Goal: Task Accomplishment & Management: Manage account settings

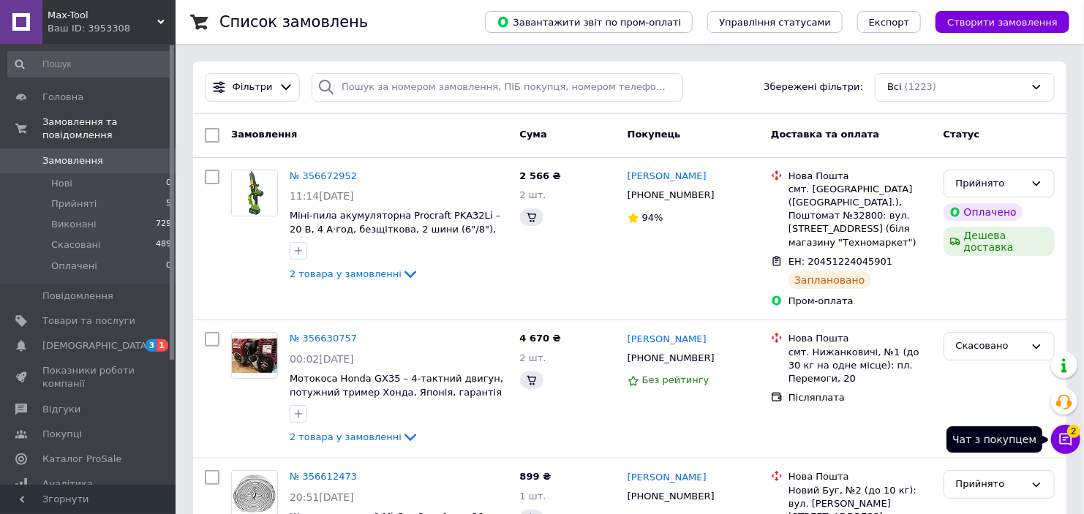
drag, startPoint x: 1071, startPoint y: 433, endPoint x: 1064, endPoint y: 440, distance: 9.8
click at [1065, 440] on button "Чат з покупцем 2" at bounding box center [1065, 439] width 29 height 29
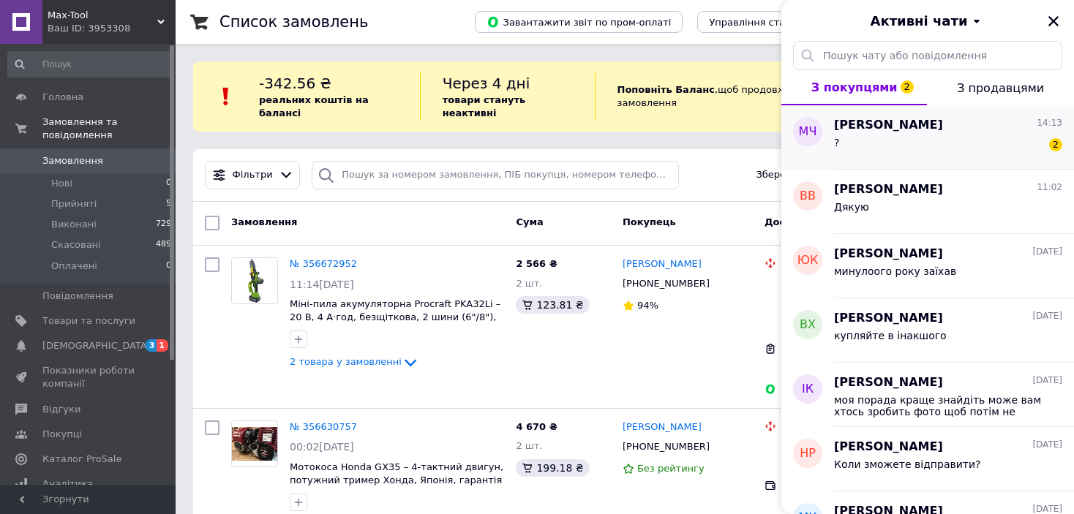
click at [934, 148] on div "? 2" at bounding box center [948, 145] width 228 height 23
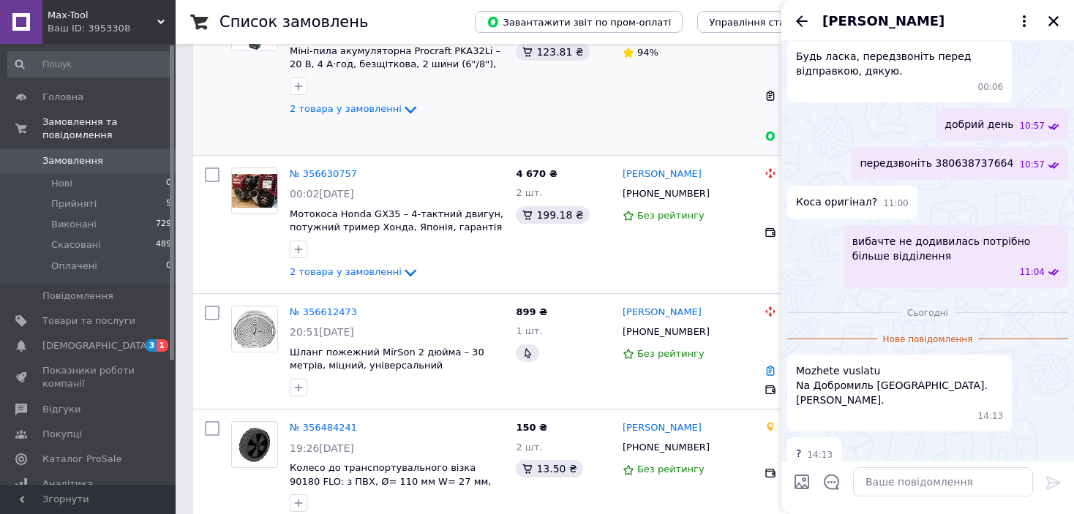
scroll to position [293, 0]
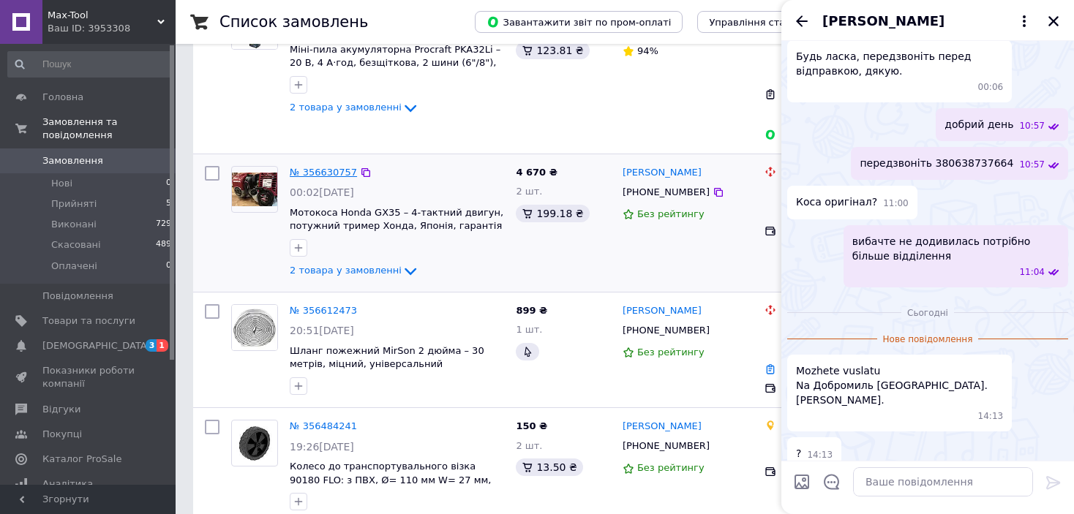
click at [315, 167] on link "№ 356630757" at bounding box center [323, 172] width 67 height 11
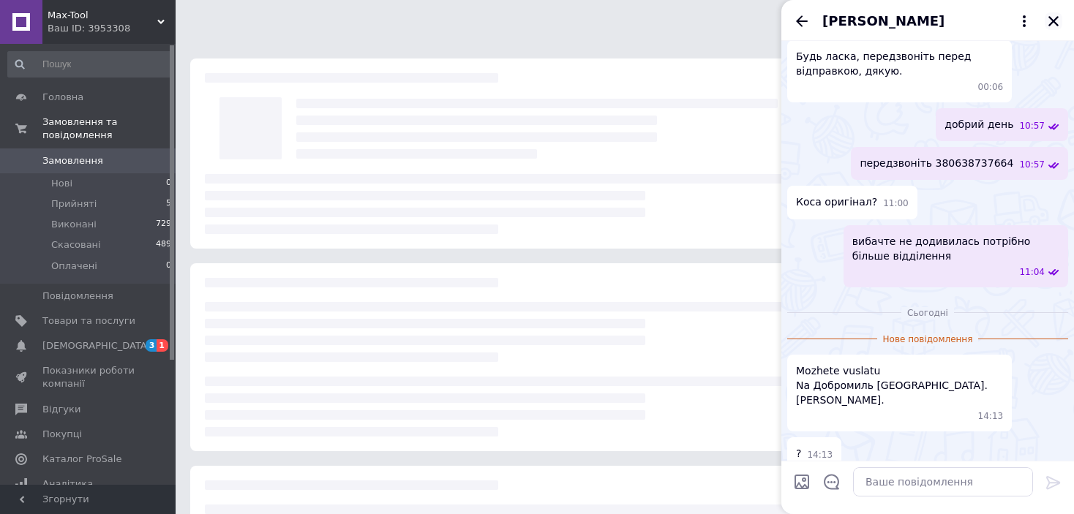
click at [1064, 23] on div "[PERSON_NAME]" at bounding box center [927, 20] width 293 height 41
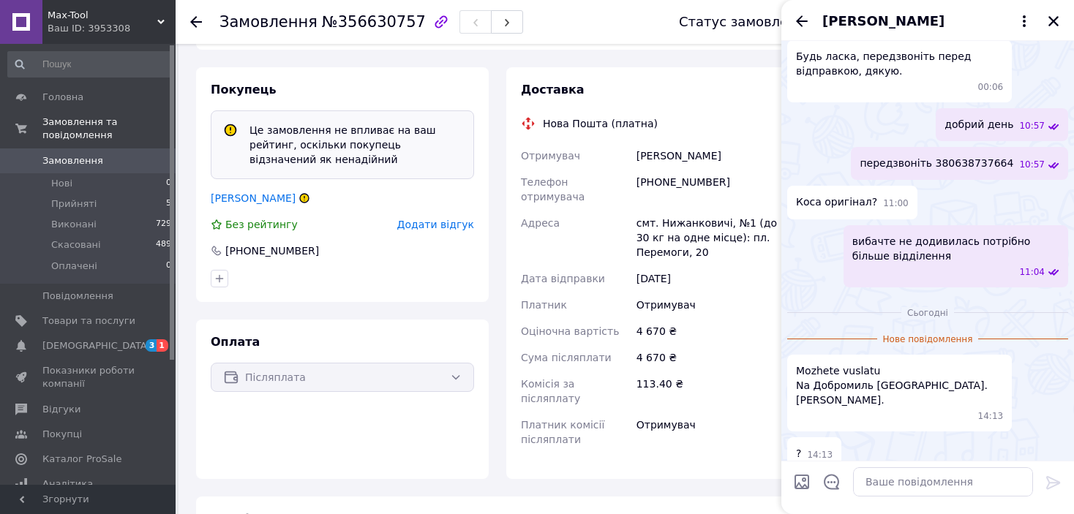
scroll to position [439, 0]
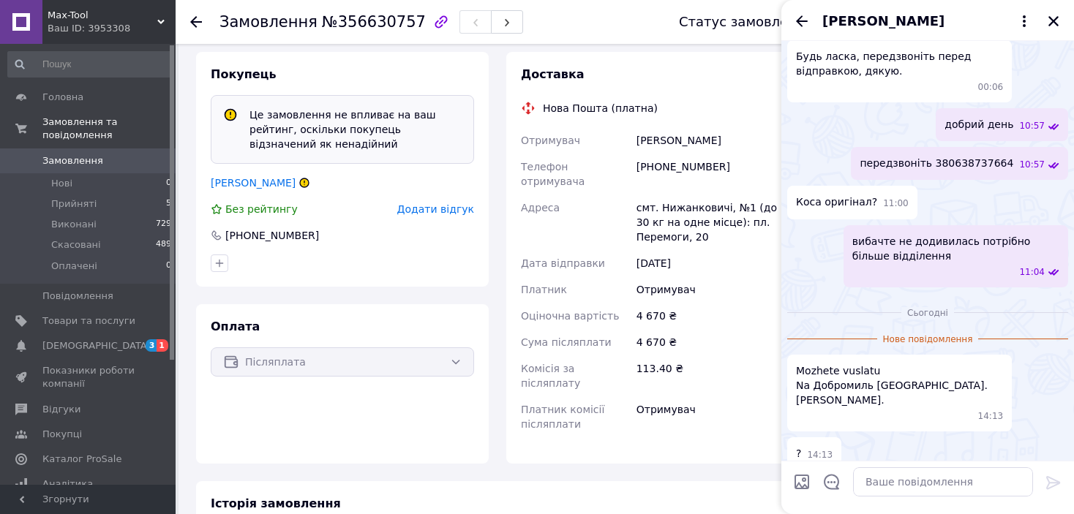
click at [837, 388] on span "Mozhete vuslatu Na Добромиль Львівська обл. Наталія Чень." at bounding box center [892, 385] width 192 height 44
copy span "Добромиль"
click at [1053, 15] on icon "Закрити" at bounding box center [1052, 21] width 13 height 13
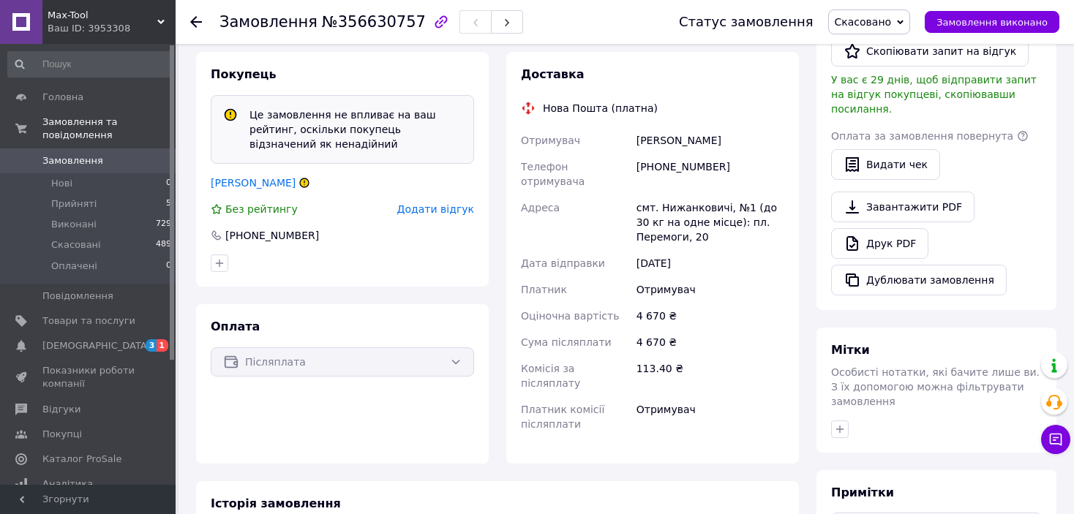
click at [886, 23] on span "Скасовано" at bounding box center [862, 22] width 57 height 12
click at [874, 56] on li "Прийнято" at bounding box center [869, 51] width 81 height 22
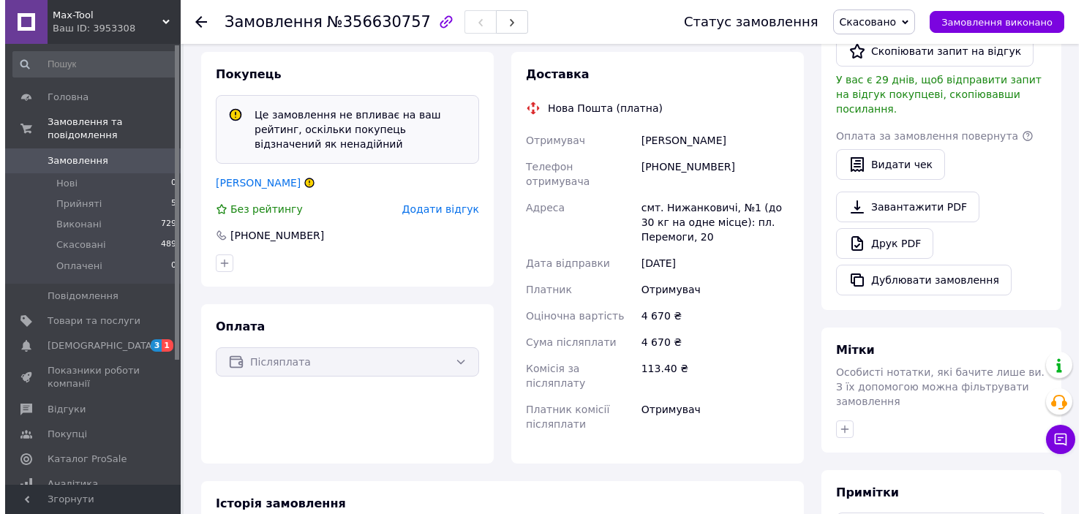
scroll to position [424, 0]
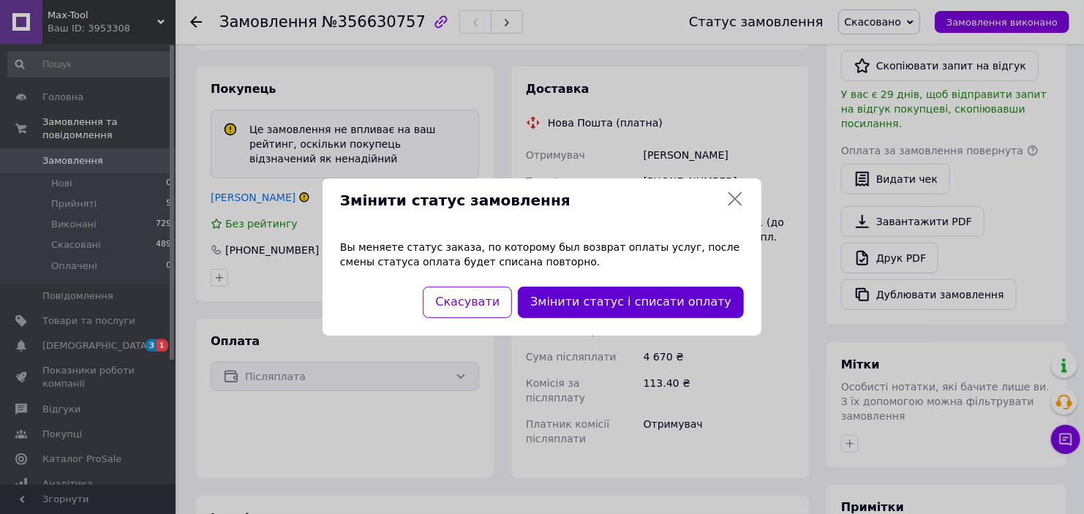
click at [589, 309] on button "Змінити статус і списати оплату" at bounding box center [631, 302] width 226 height 31
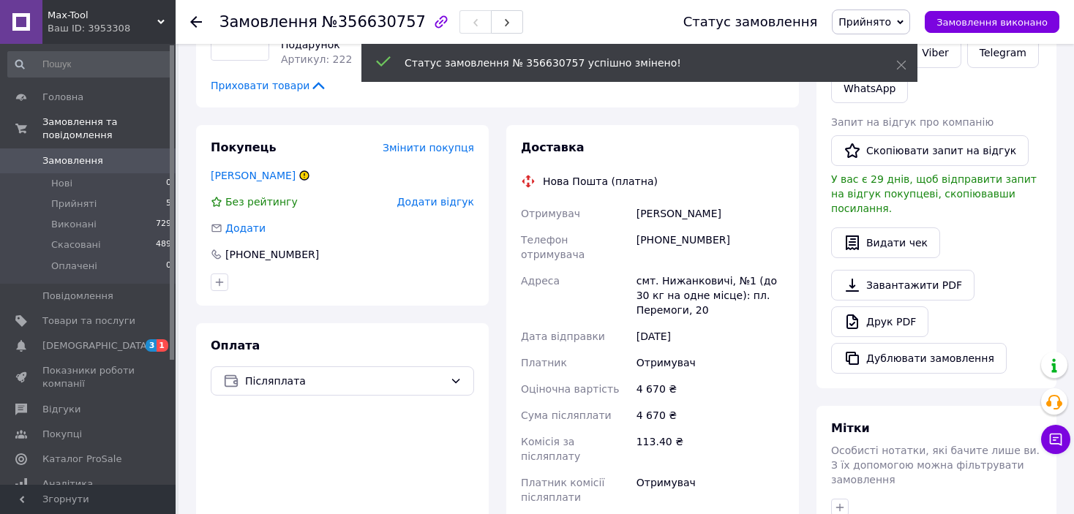
scroll to position [246, 0]
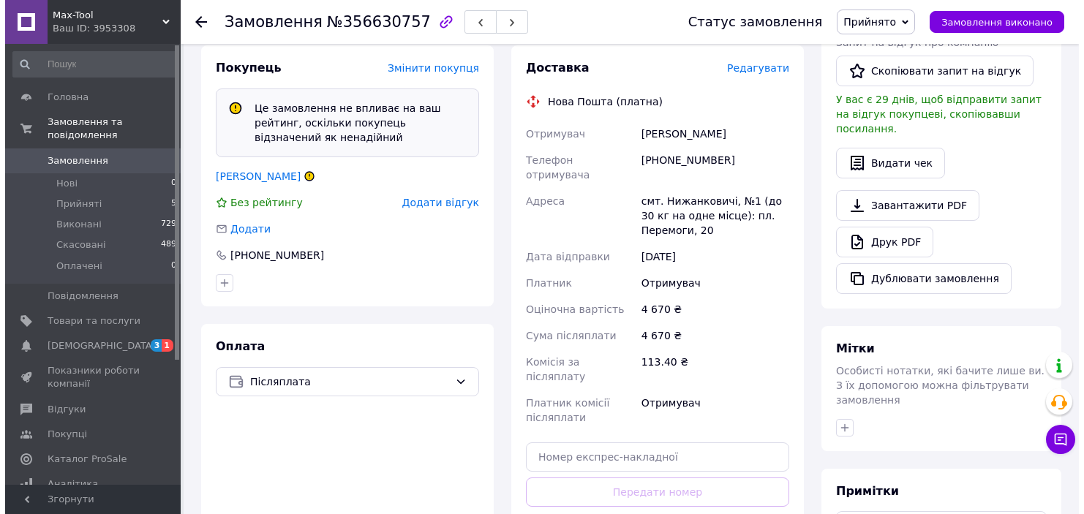
scroll to position [447, 0]
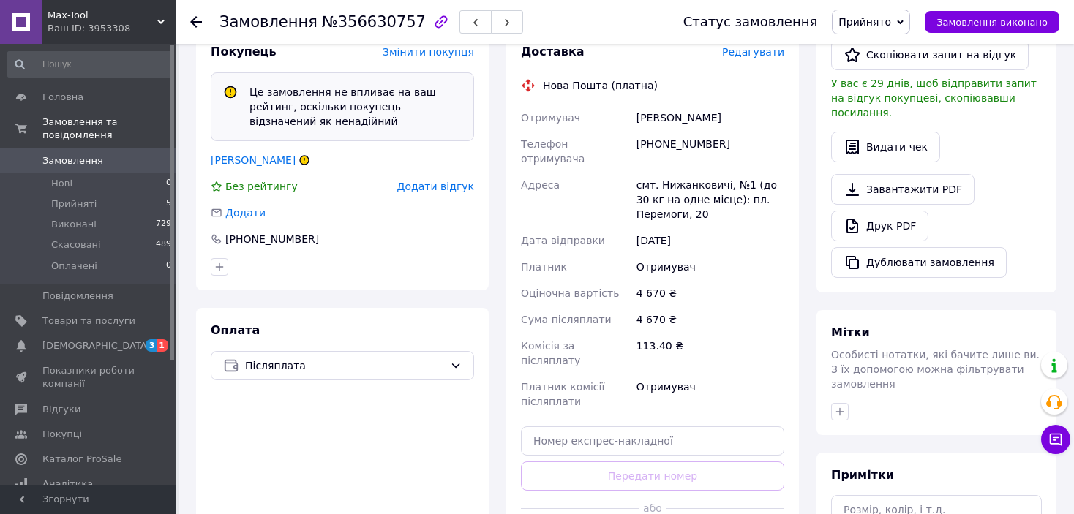
click at [751, 49] on span "Редагувати" at bounding box center [753, 52] width 62 height 12
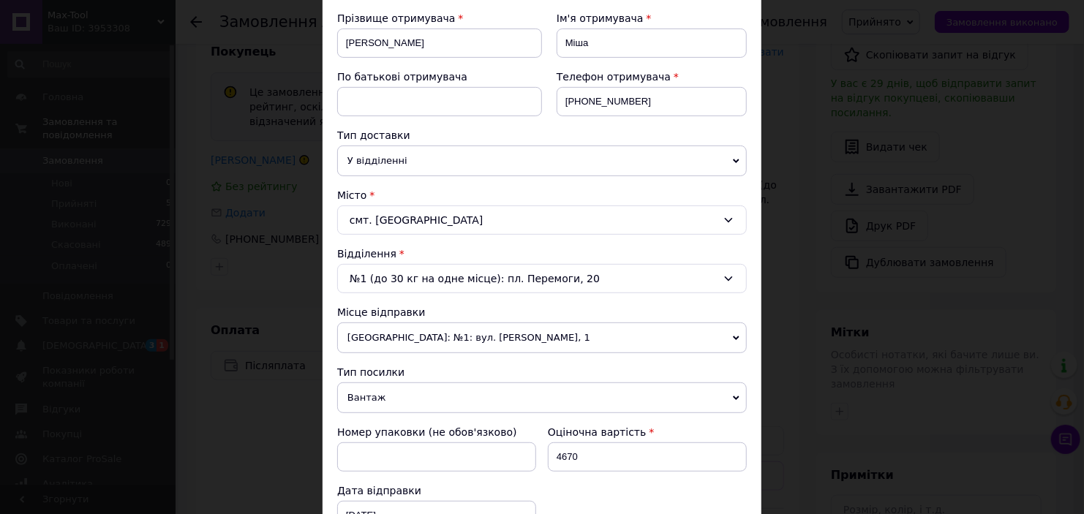
scroll to position [219, 0]
click at [409, 226] on div "смт. [GEOGRAPHIC_DATA]" at bounding box center [542, 218] width 410 height 29
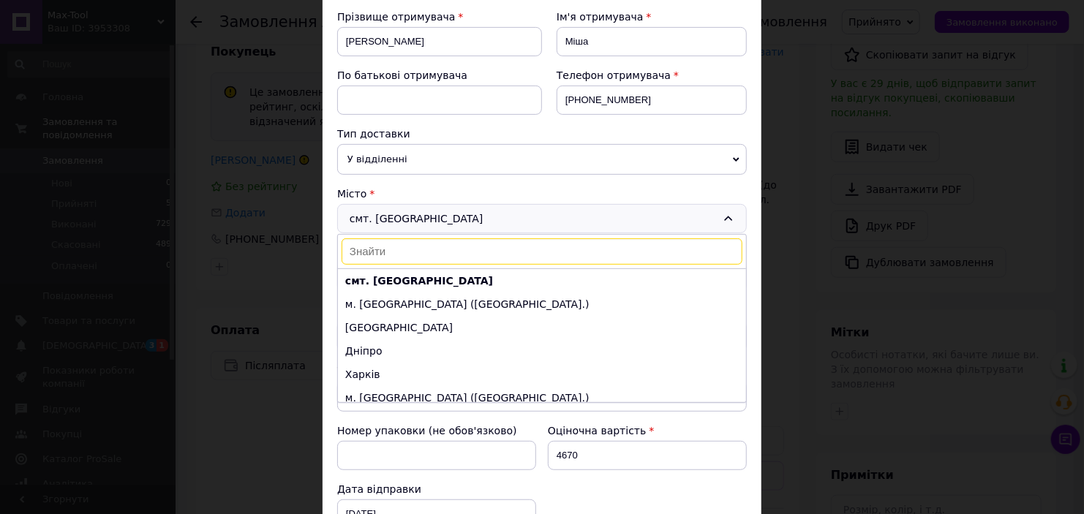
click at [396, 257] on input at bounding box center [542, 251] width 401 height 26
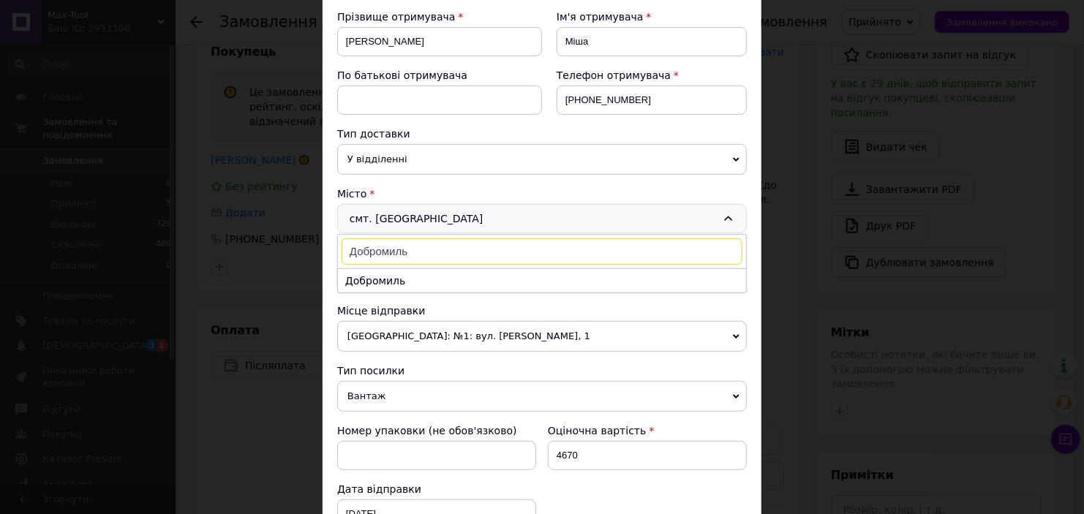
type input "Добромиль"
click at [411, 273] on li "Добромиль" at bounding box center [542, 280] width 408 height 23
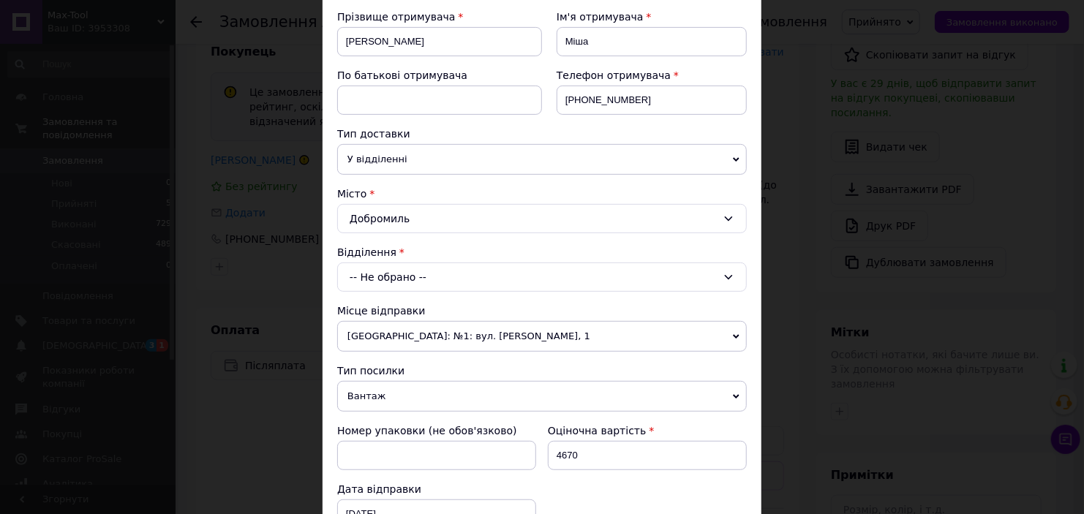
click at [411, 273] on div "-- Не обрано --" at bounding box center [542, 277] width 410 height 29
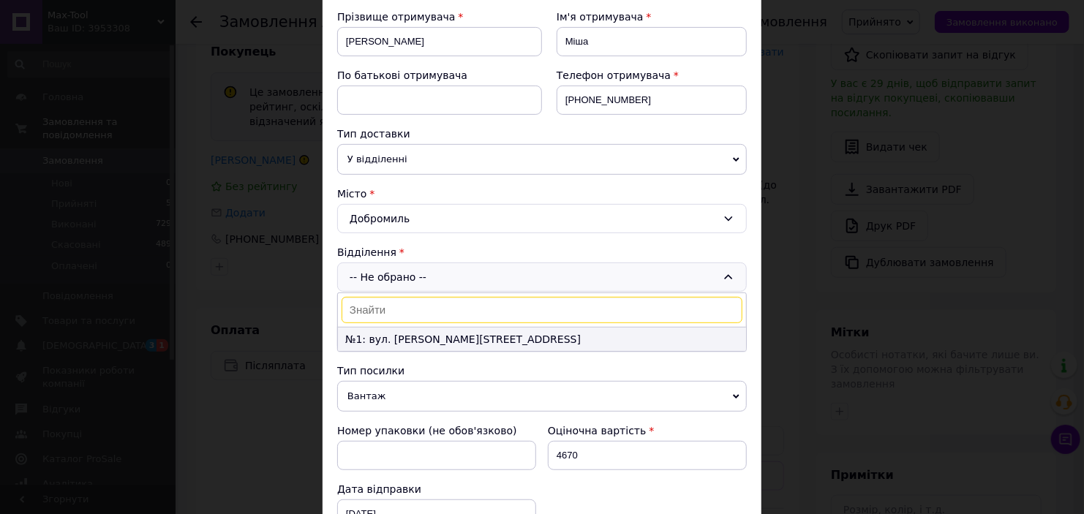
click at [467, 331] on li "№1: вул. Грушевського, 3" at bounding box center [542, 339] width 408 height 23
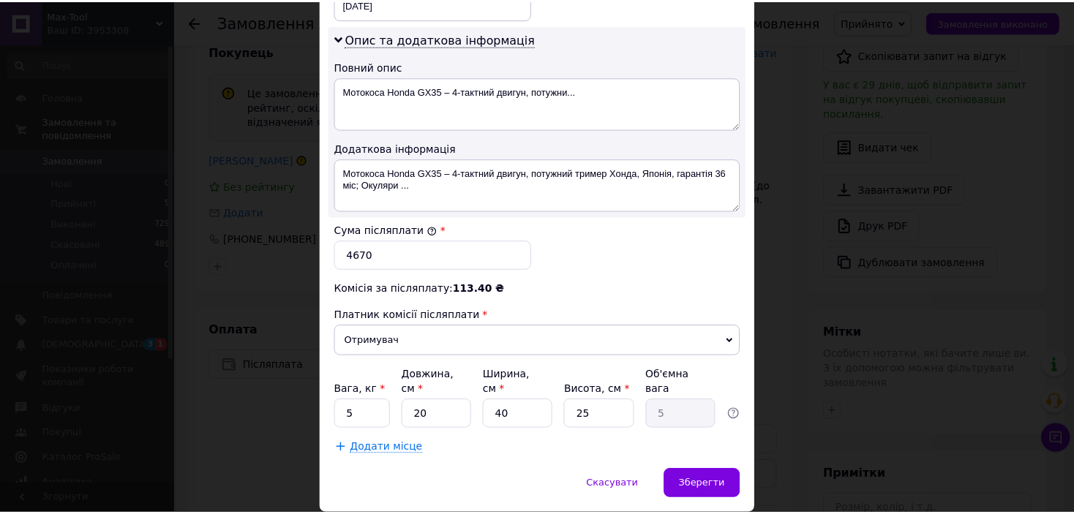
scroll to position [731, 0]
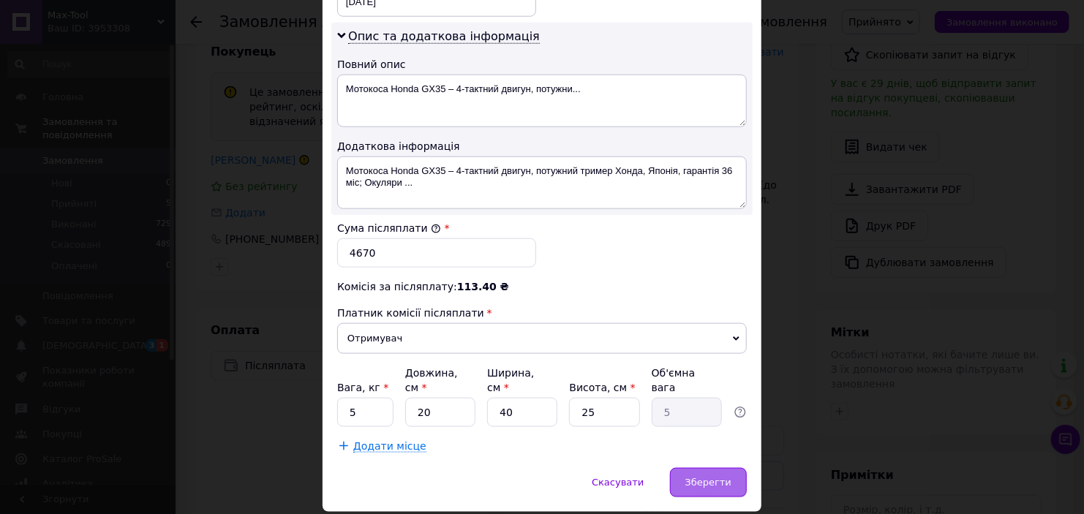
click at [699, 477] on span "Зберегти" at bounding box center [708, 482] width 46 height 11
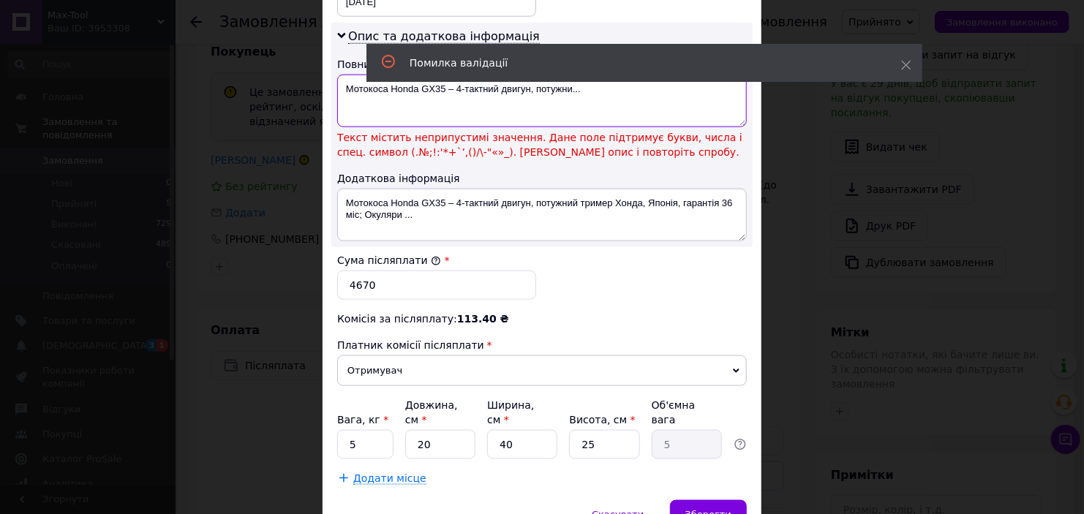
click at [485, 87] on textarea "Мотокоса Honda GX35 – 4-тактний двигун, потужни..." at bounding box center [542, 101] width 410 height 53
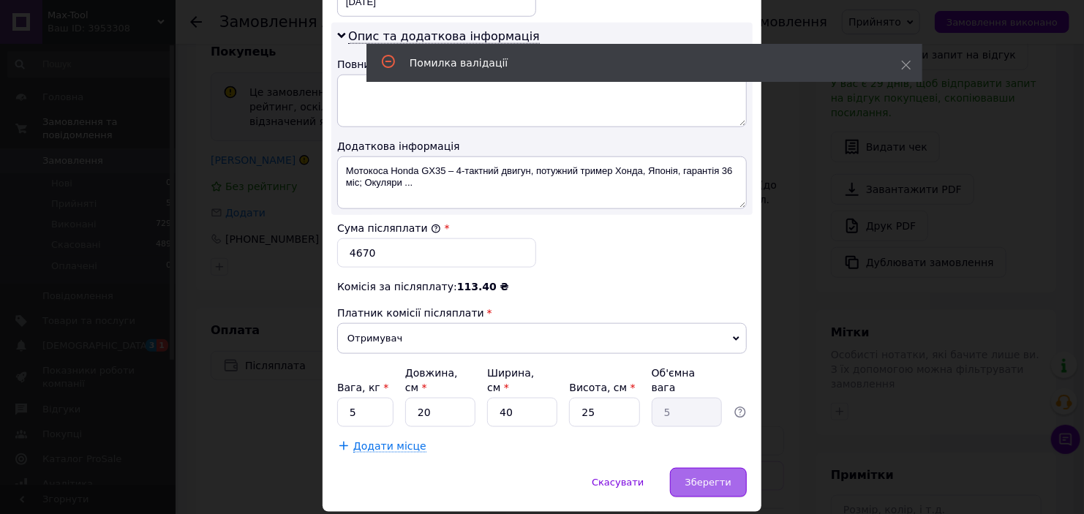
click at [700, 477] on span "Зберегти" at bounding box center [708, 482] width 46 height 11
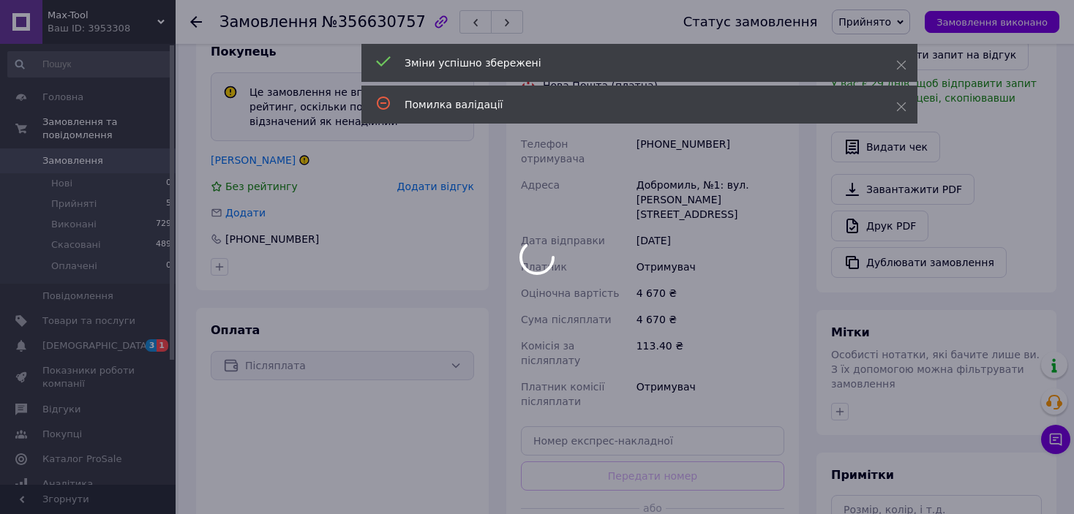
scroll to position [415, 0]
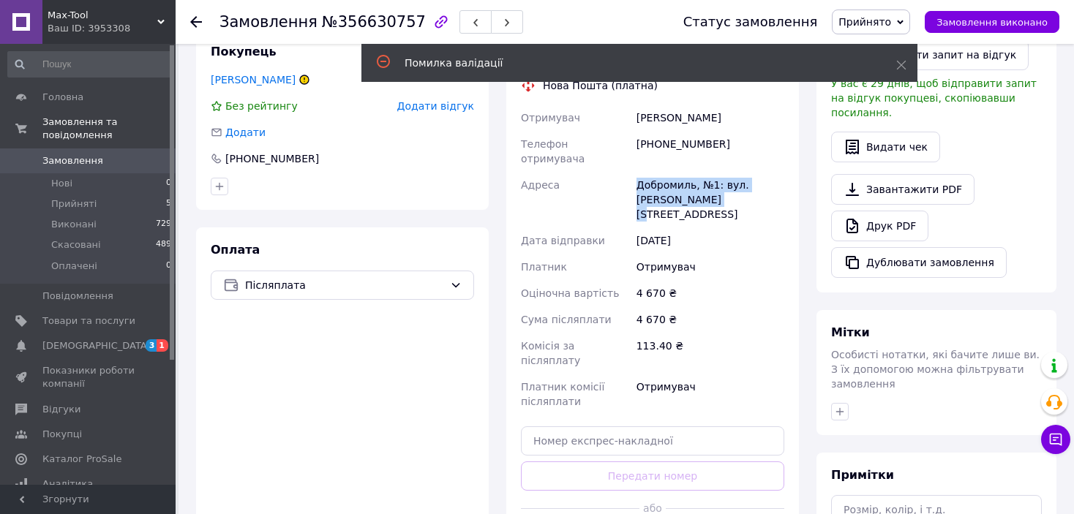
drag, startPoint x: 635, startPoint y: 167, endPoint x: 711, endPoint y: 190, distance: 79.4
click at [711, 190] on div "Добромиль, №1: вул. Грушевського, 3" at bounding box center [710, 200] width 154 height 56
copy div "Добромиль, №1: вул. Грушевського, 3"
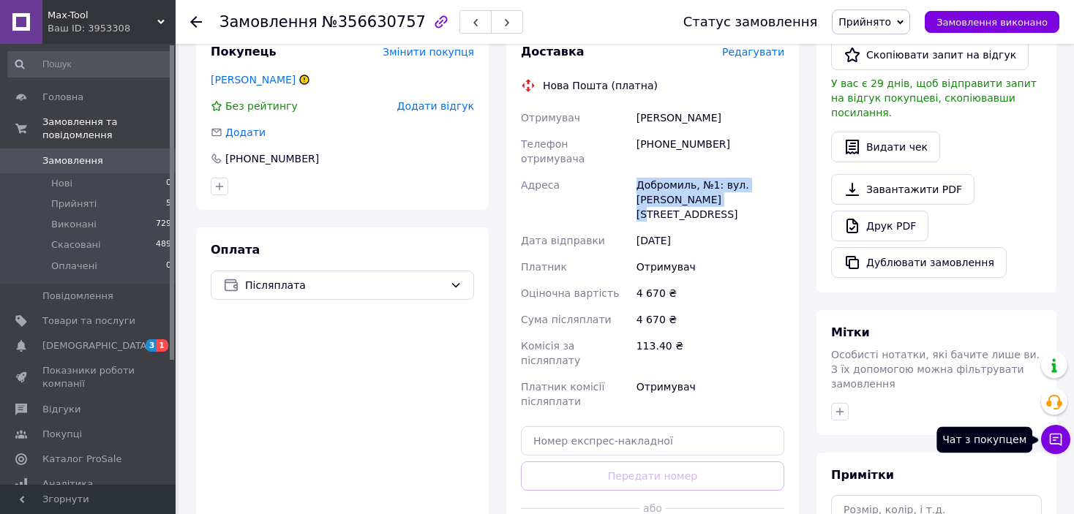
click at [1058, 450] on button "Чат з покупцем" at bounding box center [1055, 439] width 29 height 29
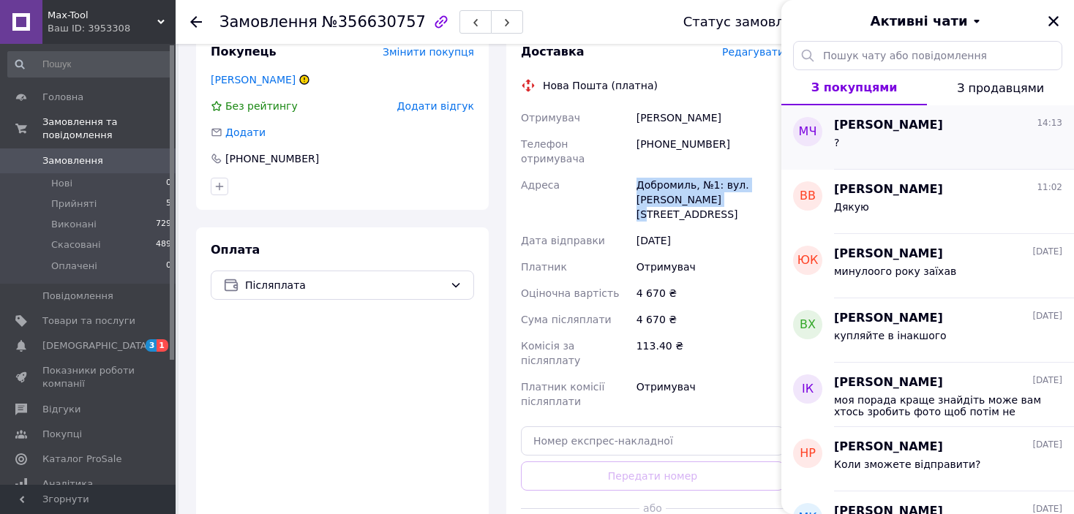
click at [921, 148] on div "?" at bounding box center [948, 145] width 228 height 23
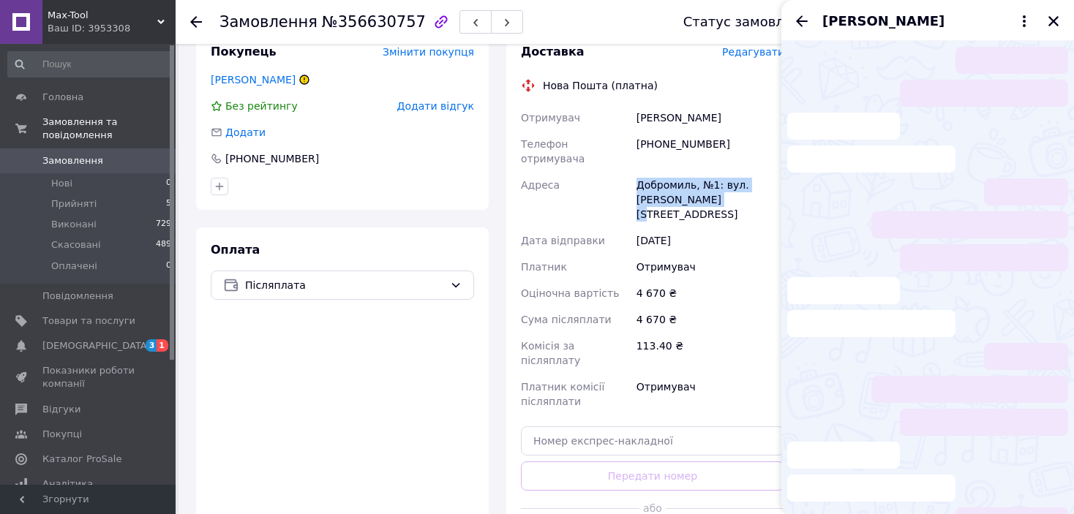
scroll to position [264, 0]
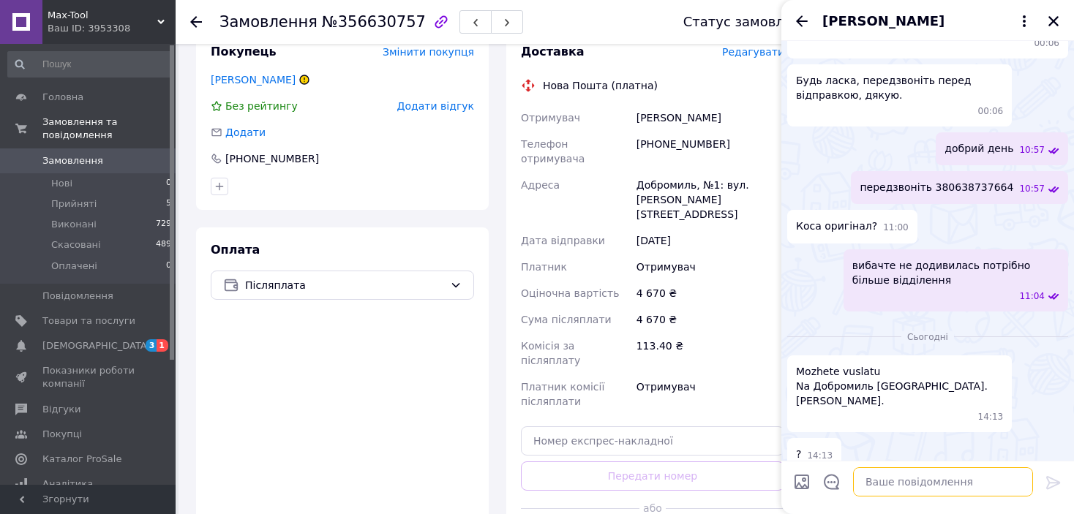
click at [883, 487] on textarea at bounding box center [943, 481] width 180 height 29
paste textarea "Добромиль, №1: вул. [PERSON_NAME][STREET_ADDRESS]"
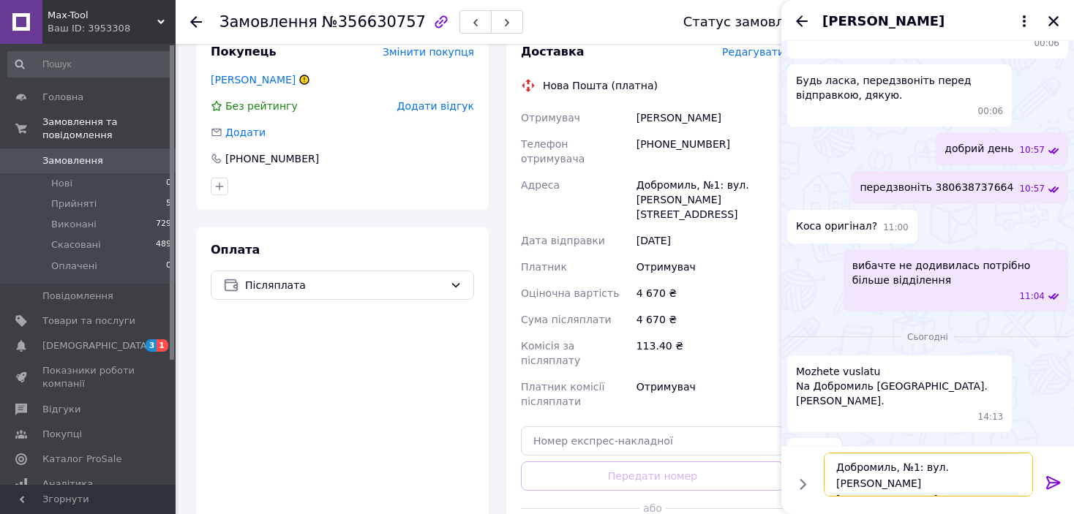
type textarea "Добромиль, №1: вул. [PERSON_NAME][STREET_ADDRESS]"
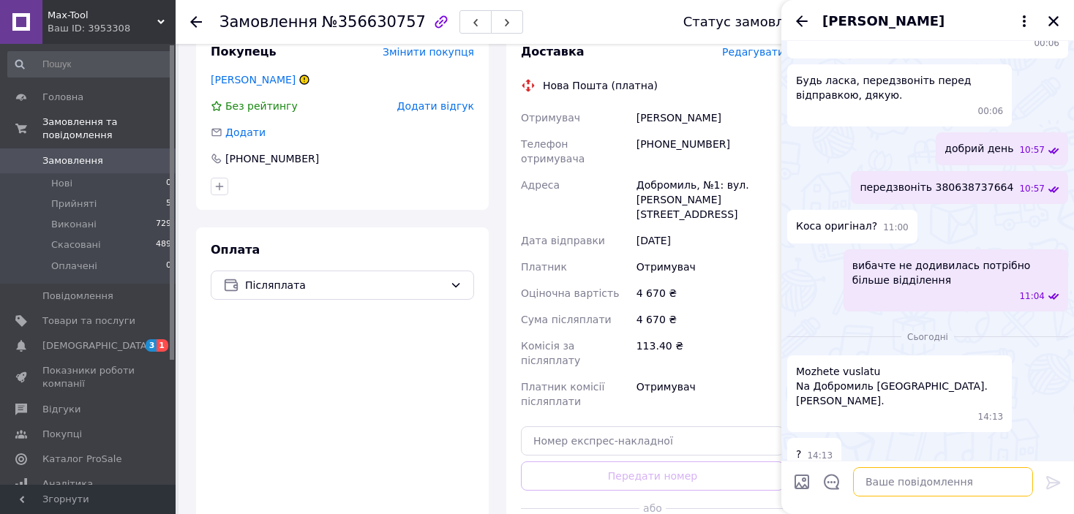
scroll to position [318, 0]
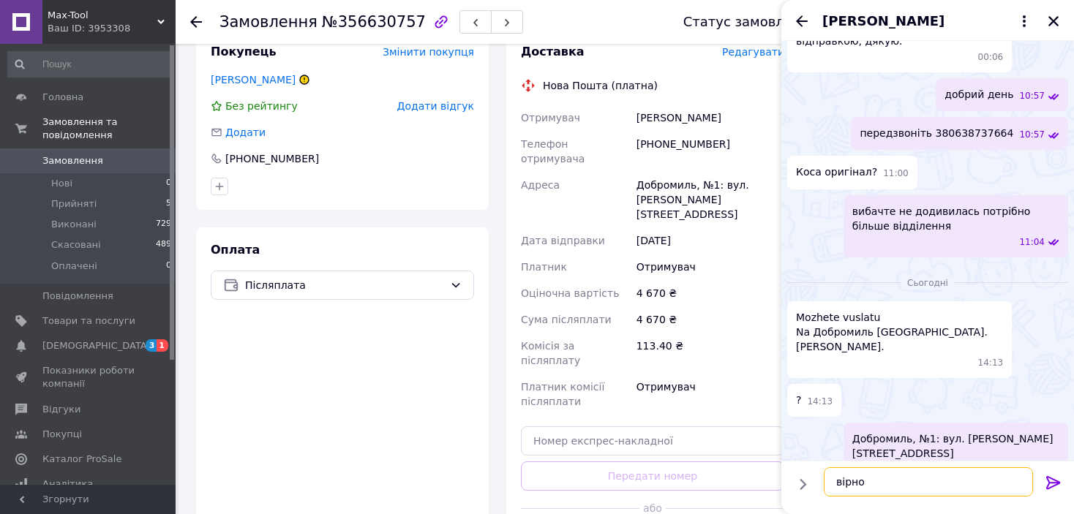
type textarea "вірно?"
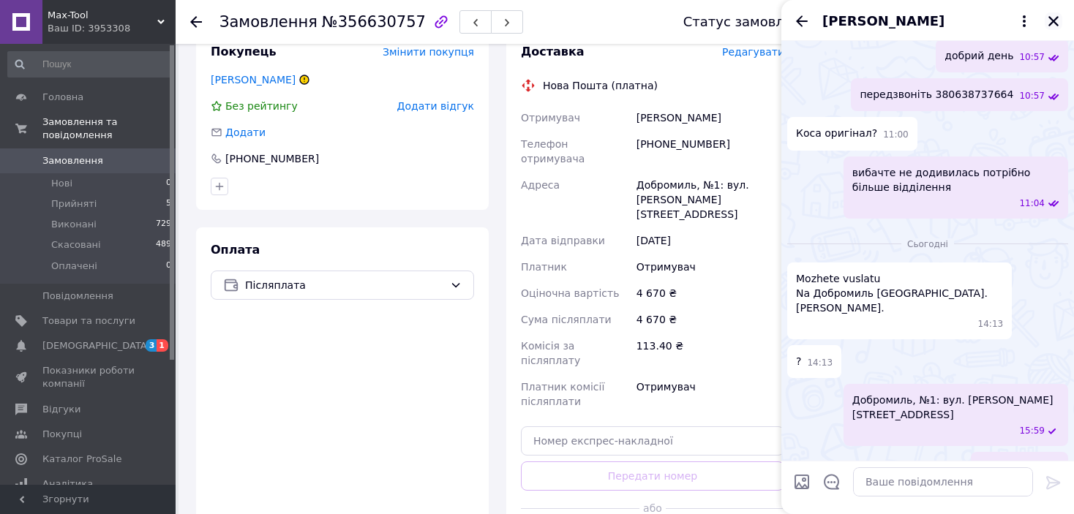
click at [1052, 19] on icon "Закрити" at bounding box center [1052, 21] width 13 height 13
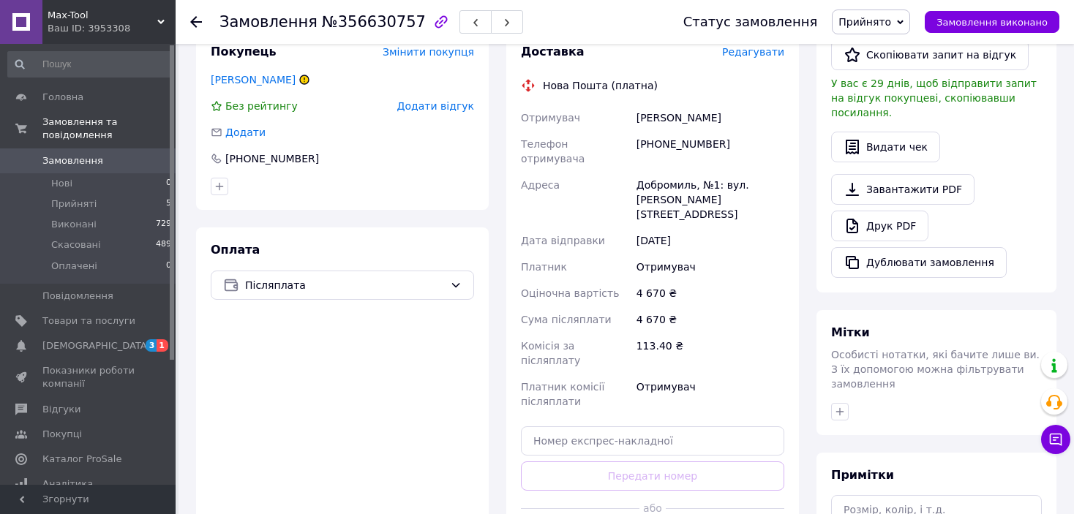
click at [746, 227] on div "[DATE]" at bounding box center [710, 240] width 154 height 26
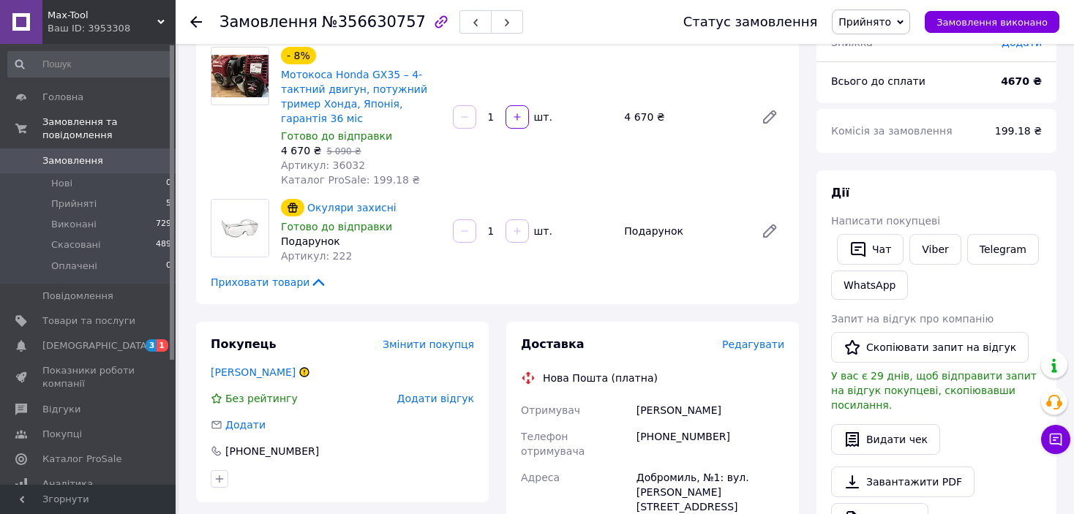
scroll to position [0, 0]
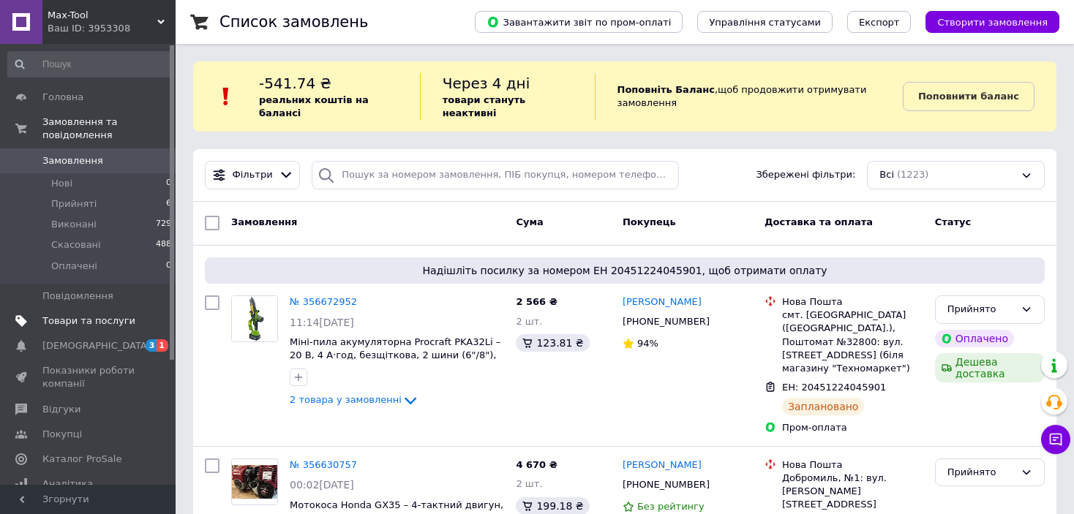
click at [91, 314] on span "Товари та послуги" at bounding box center [88, 320] width 93 height 13
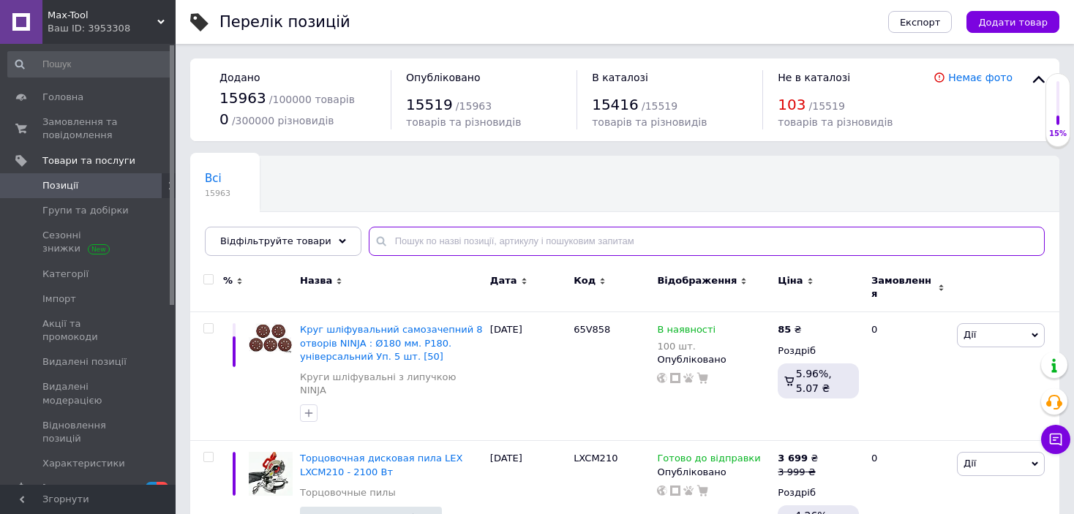
click at [405, 230] on input "text" at bounding box center [707, 241] width 676 height 29
paste input "Р01-001"
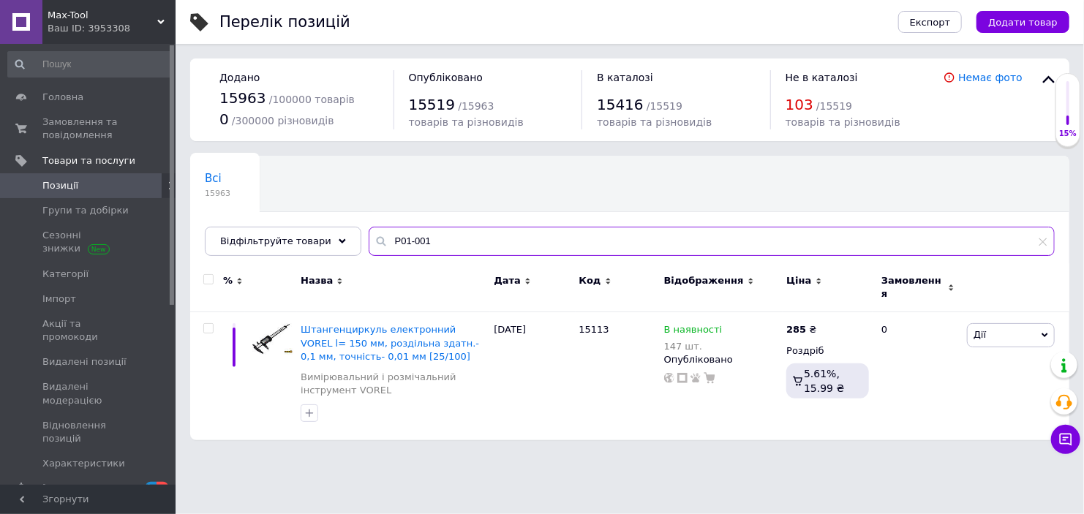
type input "Р01-001"
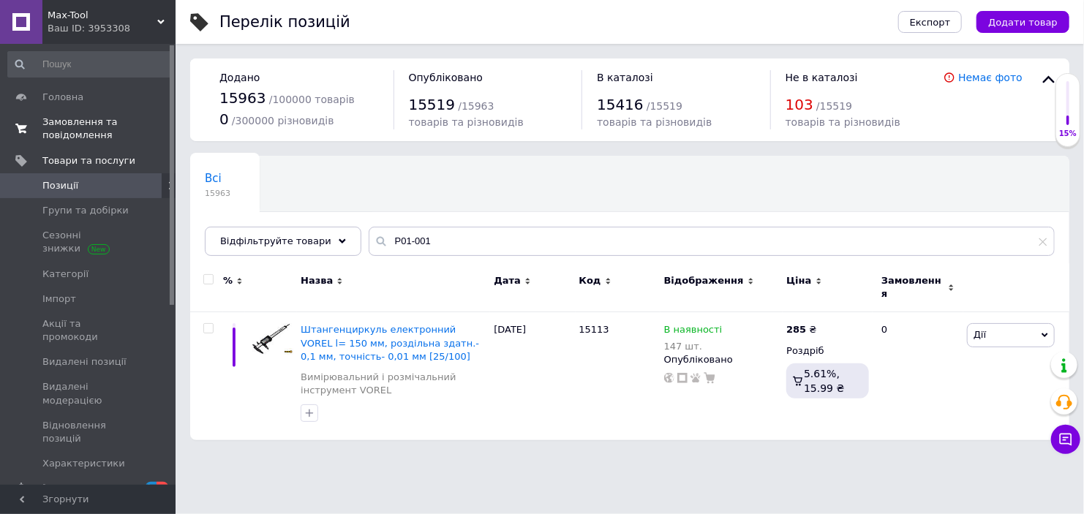
click at [114, 132] on span "Замовлення та повідомлення" at bounding box center [88, 129] width 93 height 26
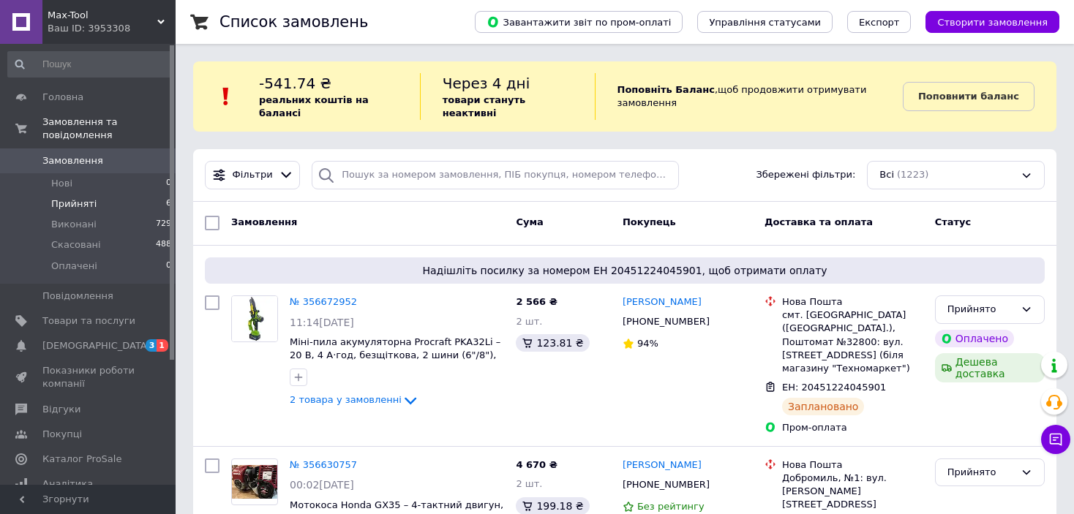
click at [125, 194] on li "Прийняті 6" at bounding box center [90, 204] width 180 height 20
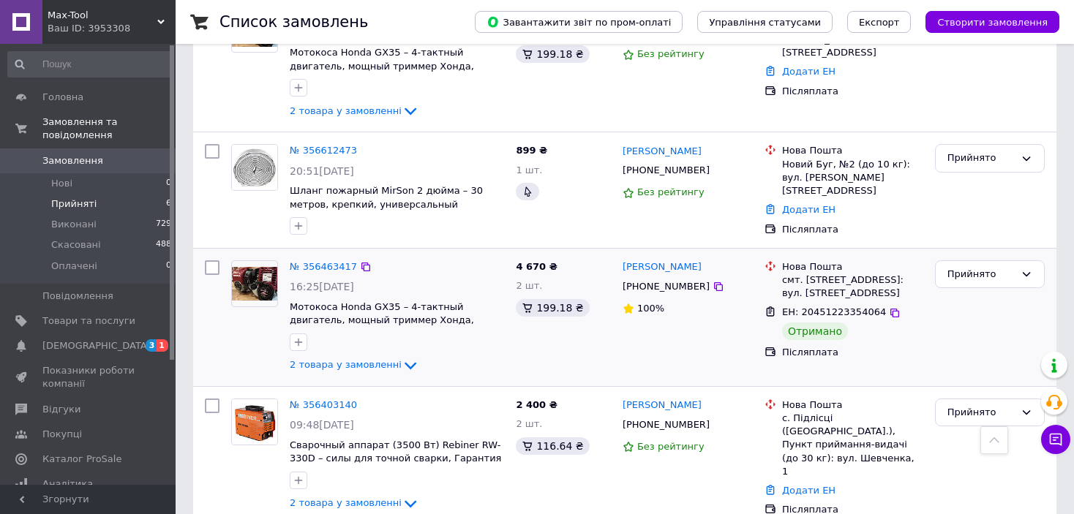
scroll to position [512, 0]
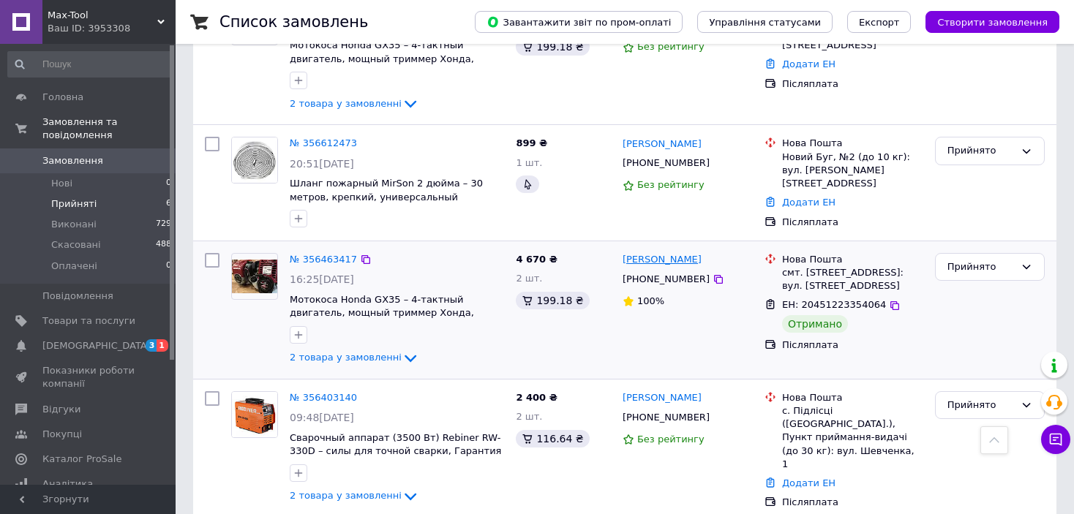
click at [665, 253] on link "[PERSON_NAME]" at bounding box center [661, 260] width 79 height 14
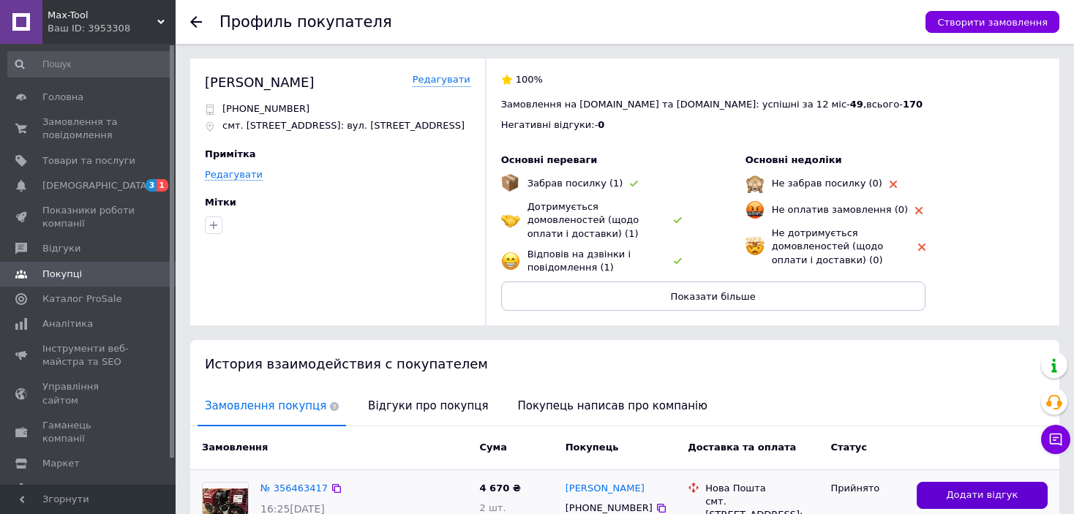
click at [1006, 489] on span "Додати відгук" at bounding box center [982, 496] width 72 height 14
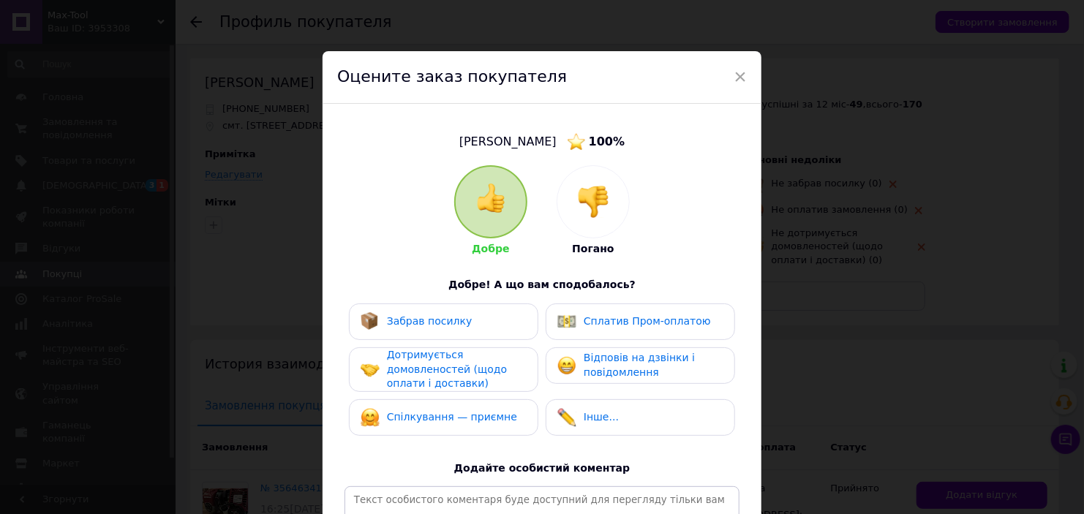
click at [439, 331] on div "Забрав посилку" at bounding box center [443, 321] width 189 height 37
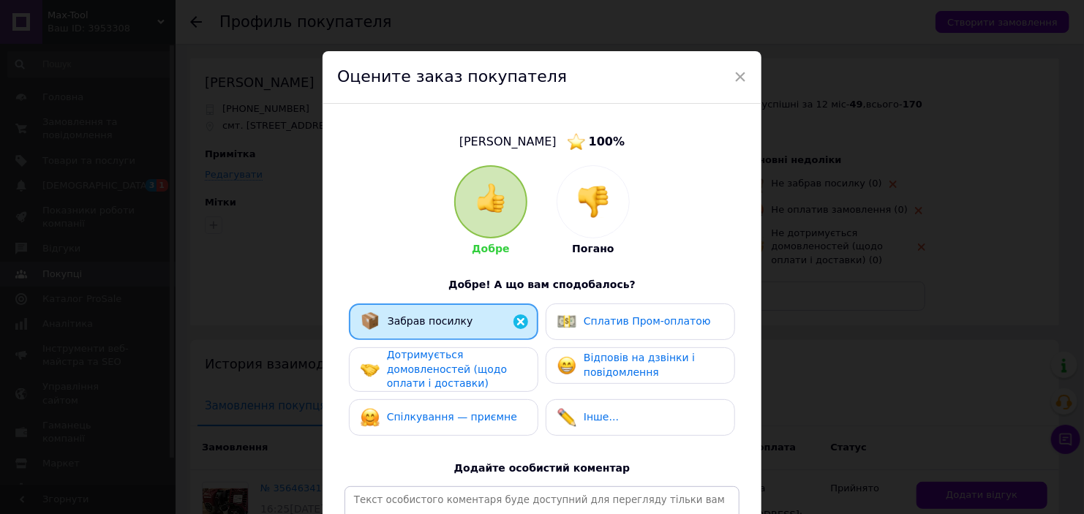
click at [444, 366] on span "Дотримується домовленостей (щодо оплати і доставки)" at bounding box center [447, 369] width 120 height 40
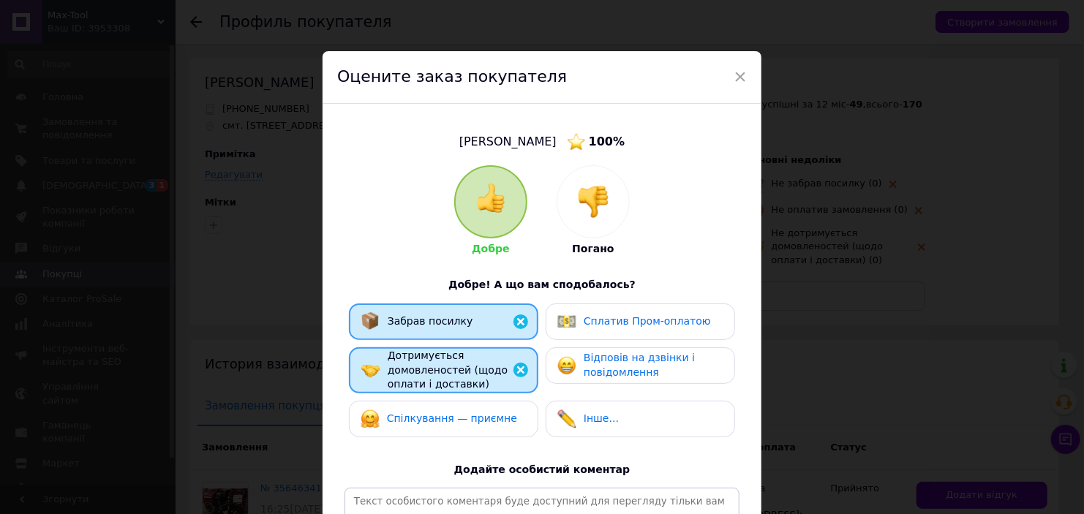
click at [454, 424] on span "Спілкування — приємне" at bounding box center [452, 418] width 130 height 12
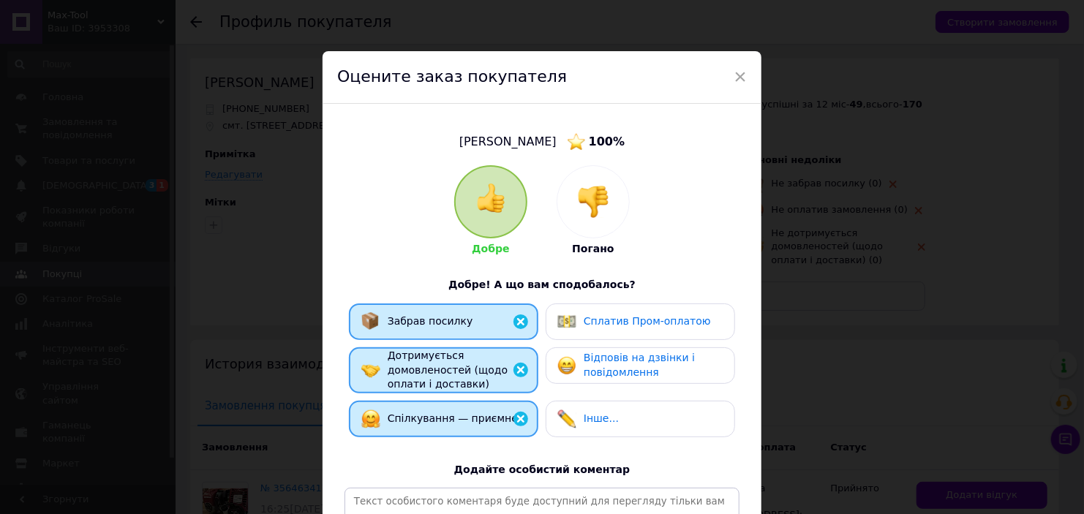
click at [614, 374] on span "Відповів на дзвінки і повідомлення" at bounding box center [639, 365] width 111 height 26
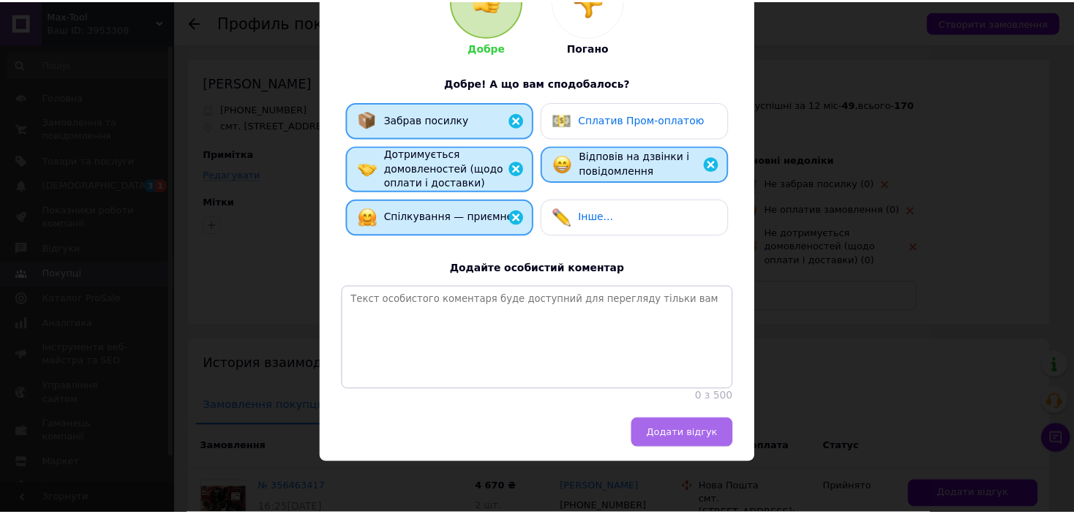
scroll to position [216, 0]
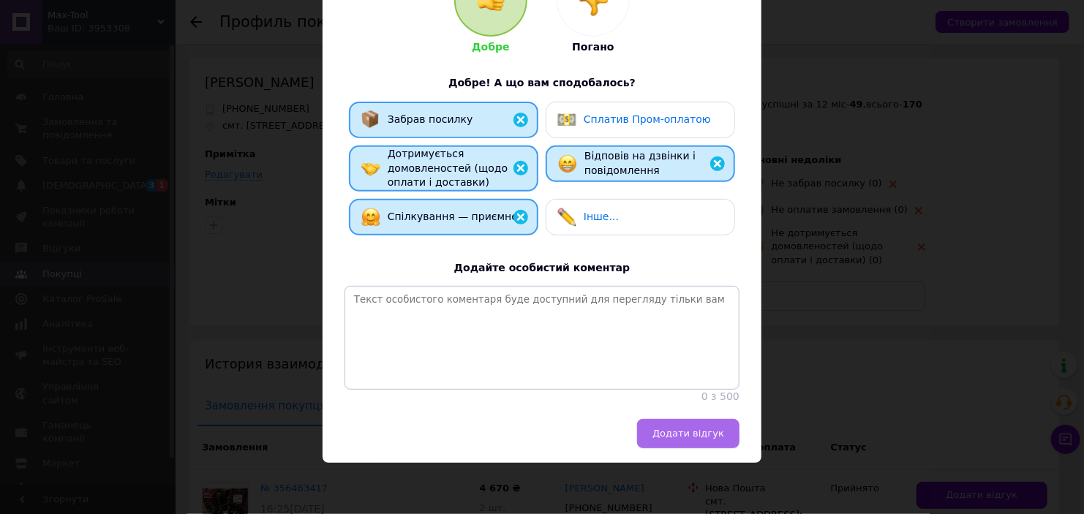
click at [697, 436] on span "Додати відгук" at bounding box center [688, 433] width 72 height 11
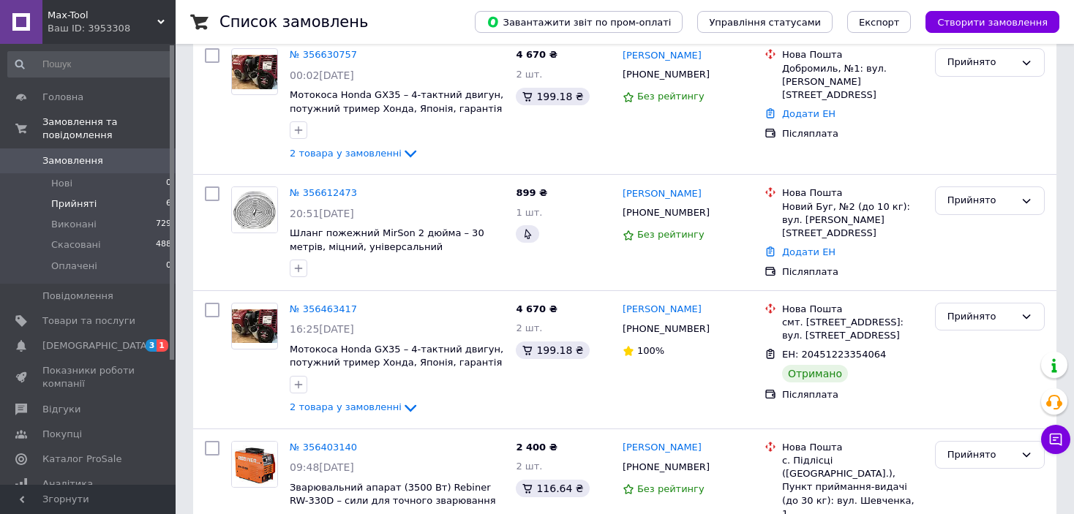
scroll to position [512, 0]
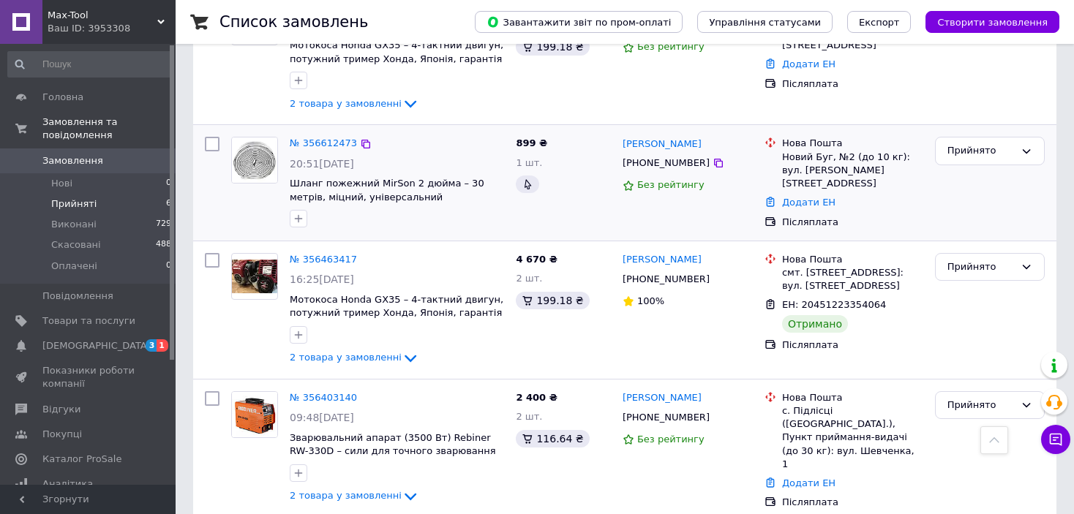
click at [663, 154] on div "[PHONE_NUMBER]" at bounding box center [665, 163] width 93 height 19
copy div "380987984321"
click at [801, 197] on link "Додати ЕН" at bounding box center [808, 202] width 53 height 11
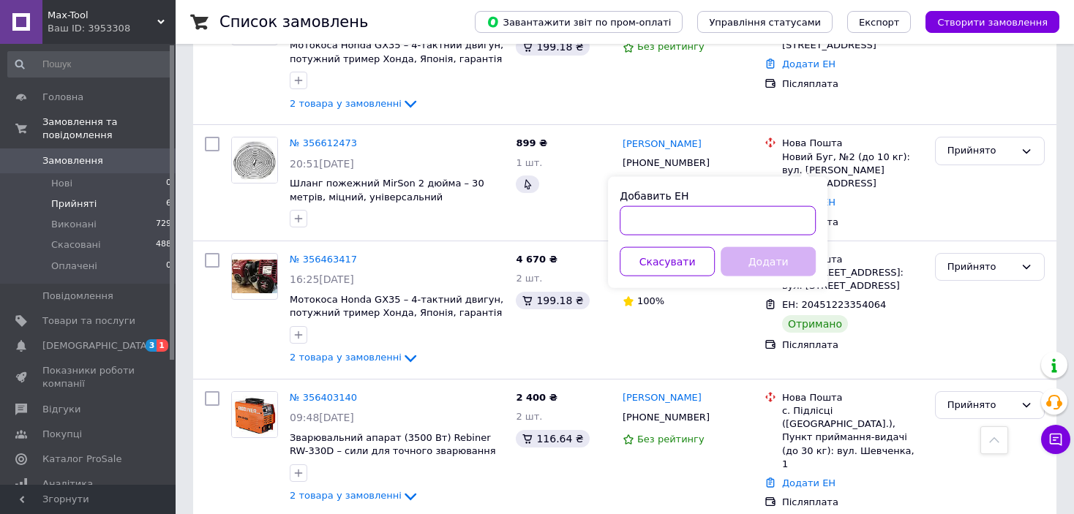
click at [676, 224] on input "Добавить ЕН" at bounding box center [717, 220] width 196 height 29
paste input "20451224032738"
type input "20451224032738"
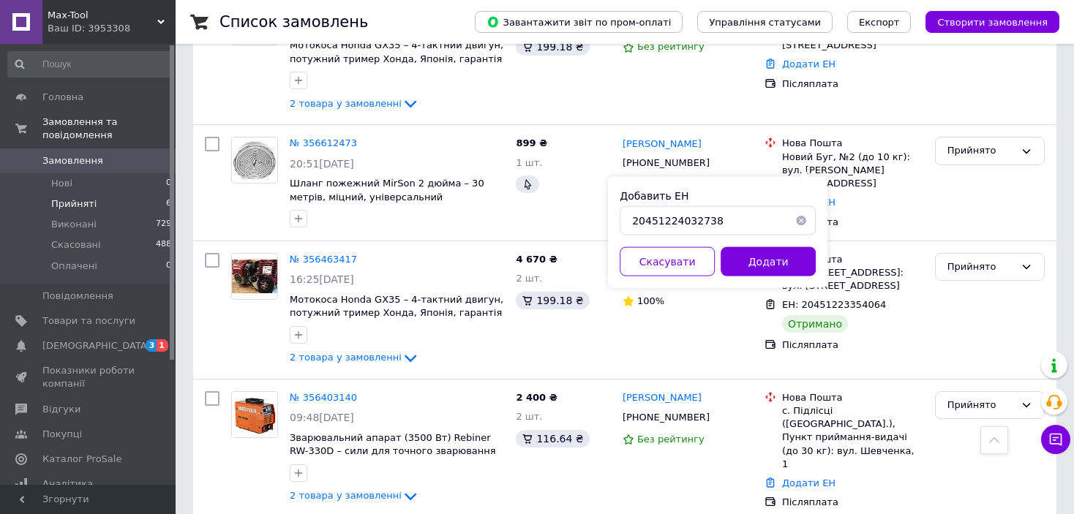
click at [734, 245] on div "Добавить ЕН 20451224032738 Скасувати Додати" at bounding box center [717, 232] width 219 height 111
click at [751, 260] on button "Додати" at bounding box center [767, 261] width 95 height 29
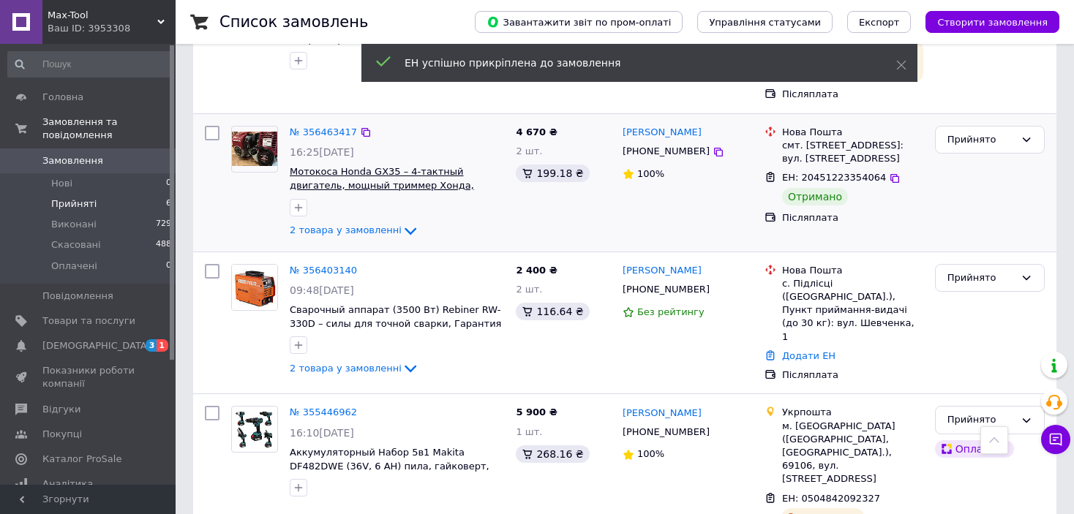
scroll to position [670, 0]
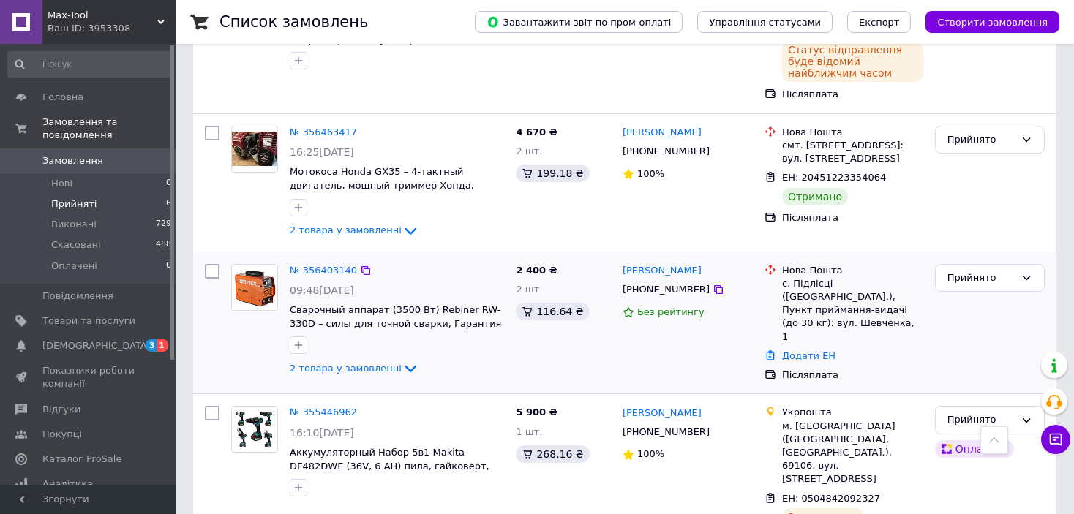
click at [657, 280] on div "[PHONE_NUMBER]" at bounding box center [665, 289] width 93 height 19
copy div "380988853327"
click at [794, 350] on link "Додати ЕН" at bounding box center [808, 355] width 53 height 11
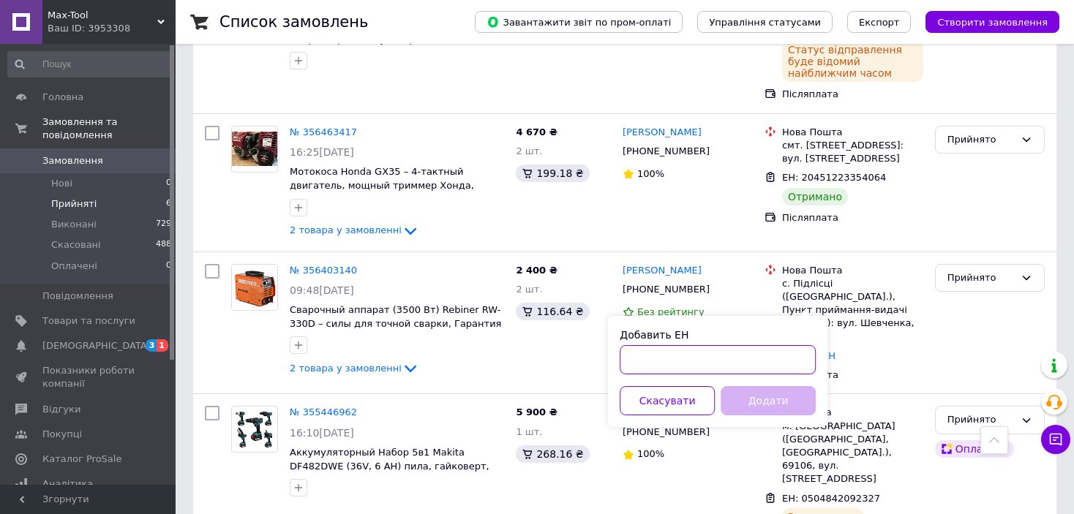
click at [703, 350] on input "Добавить ЕН" at bounding box center [717, 359] width 196 height 29
paste input "20451223116641"
type input "20451223116641"
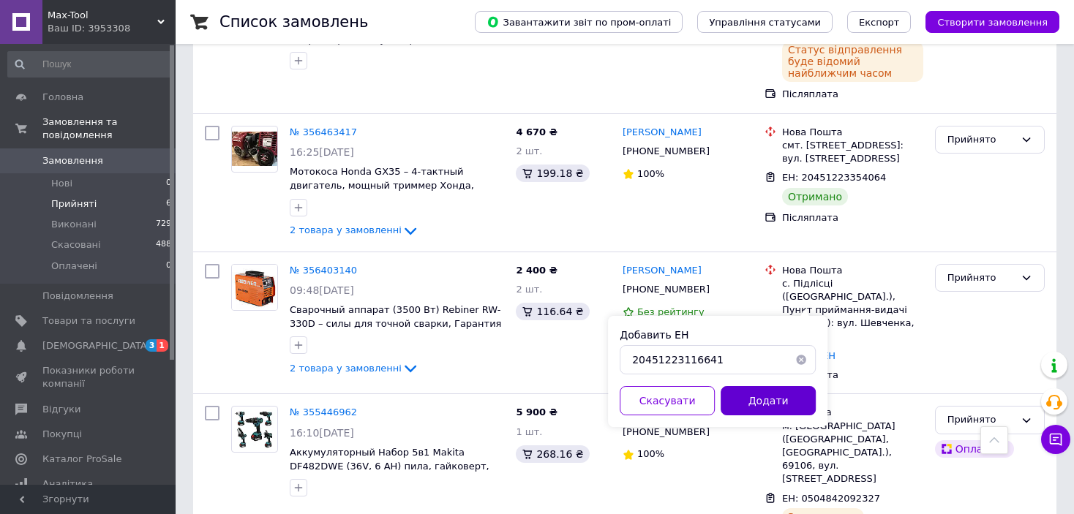
click at [770, 397] on button "Додати" at bounding box center [767, 400] width 95 height 29
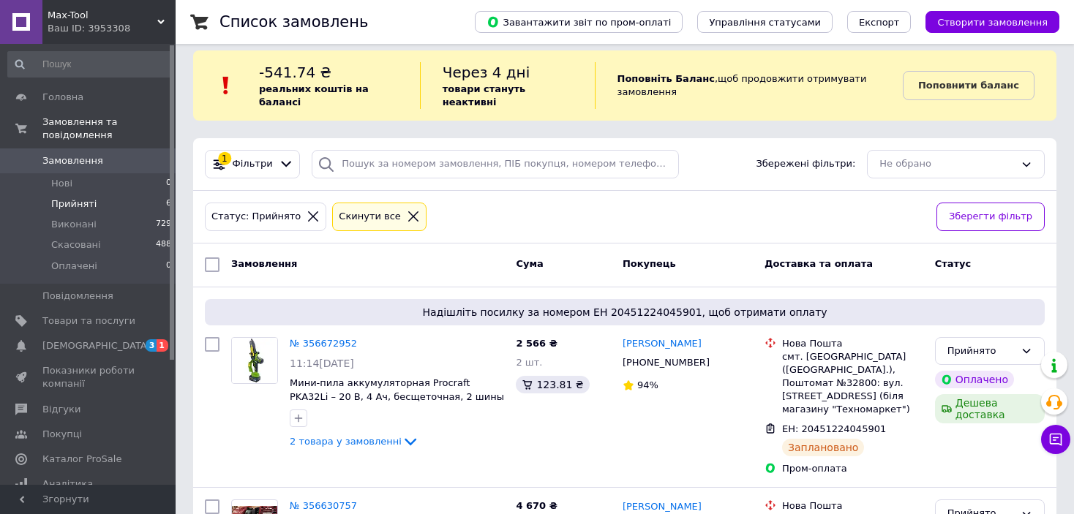
scroll to position [0, 0]
